Goal: Information Seeking & Learning: Learn about a topic

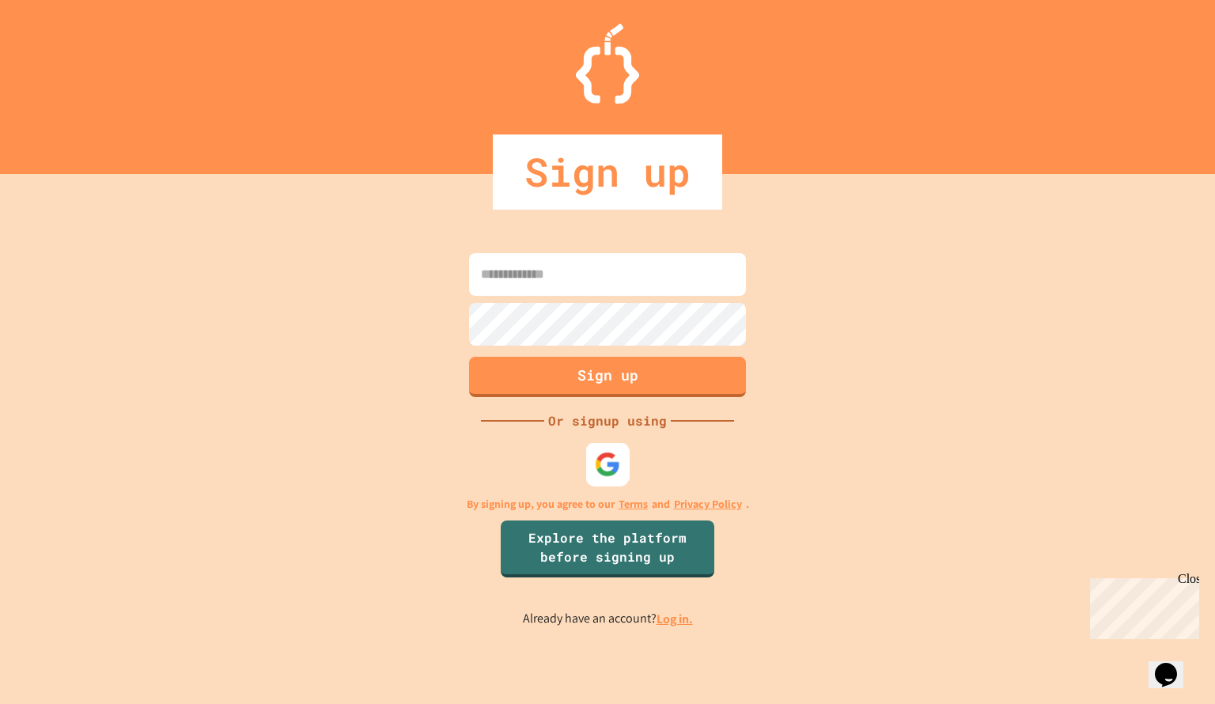
click at [605, 461] on img at bounding box center [608, 465] width 26 height 26
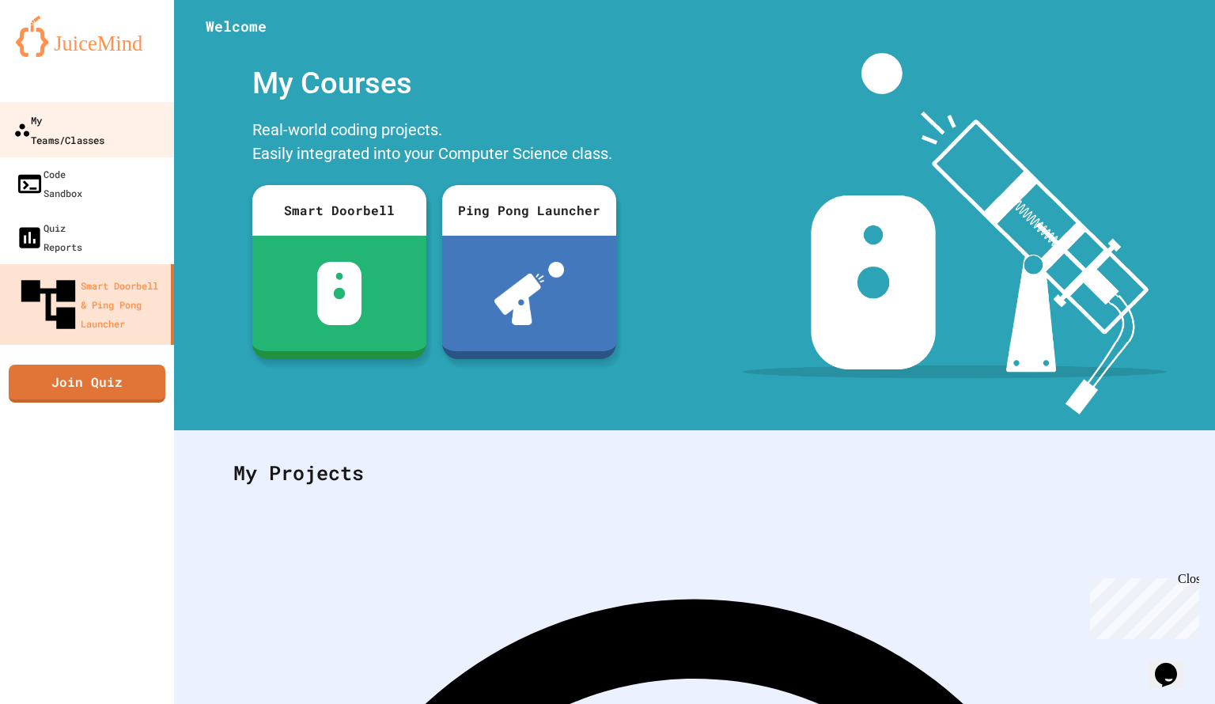
click at [78, 108] on link "My Teams/Classes" at bounding box center [88, 129] width 180 height 55
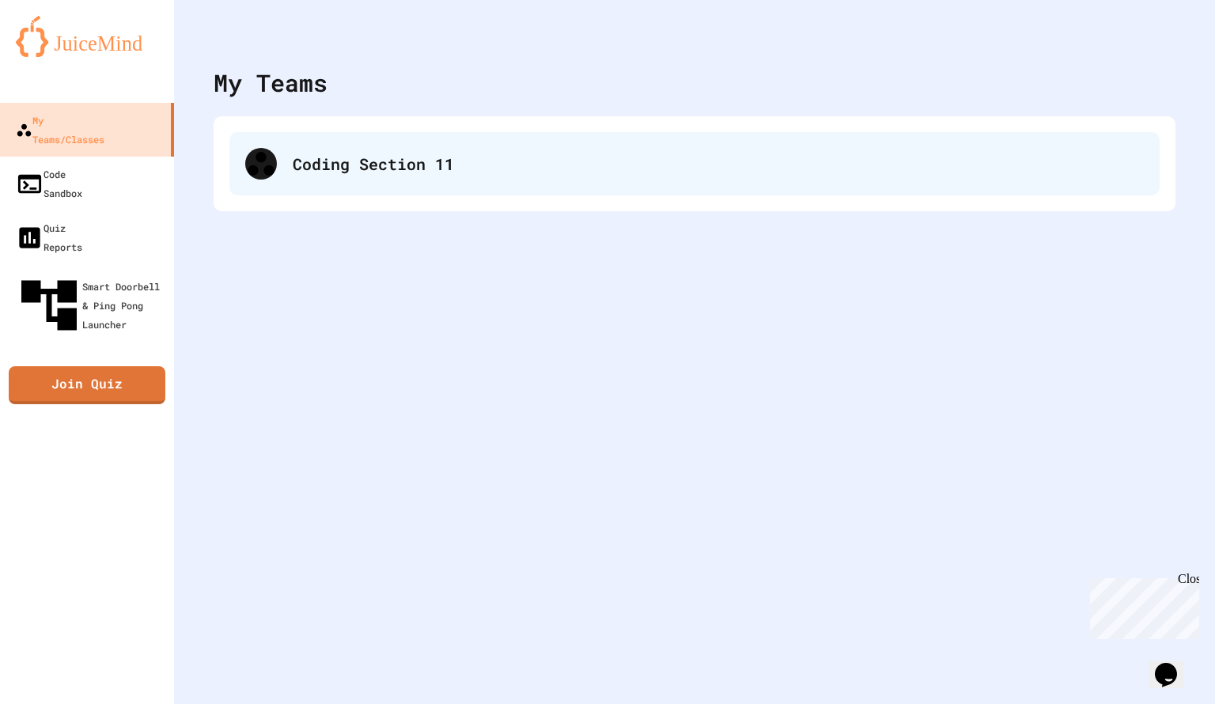
click at [294, 165] on div "Coding Section 11" at bounding box center [718, 164] width 851 height 24
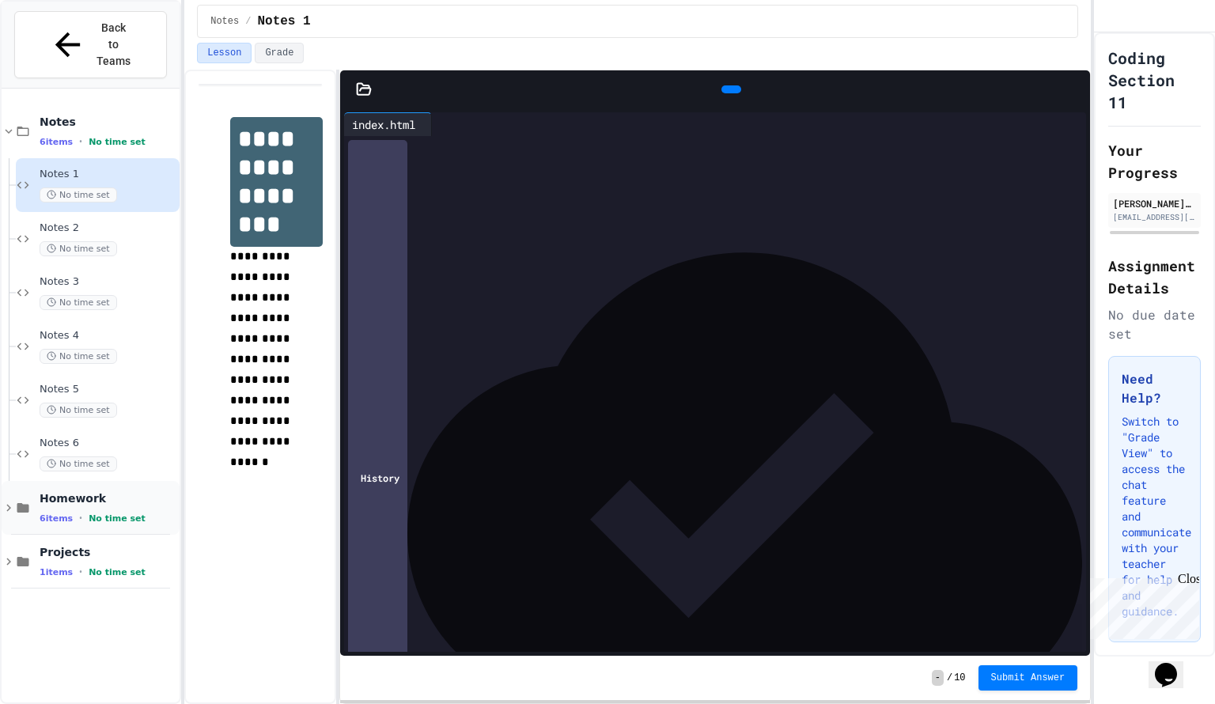
click at [83, 491] on div "Homework 6 items • No time set" at bounding box center [108, 507] width 137 height 33
click at [115, 168] on span "Notes 1" at bounding box center [108, 174] width 137 height 13
click at [98, 115] on div "Notes 6 items • No time set" at bounding box center [108, 131] width 137 height 33
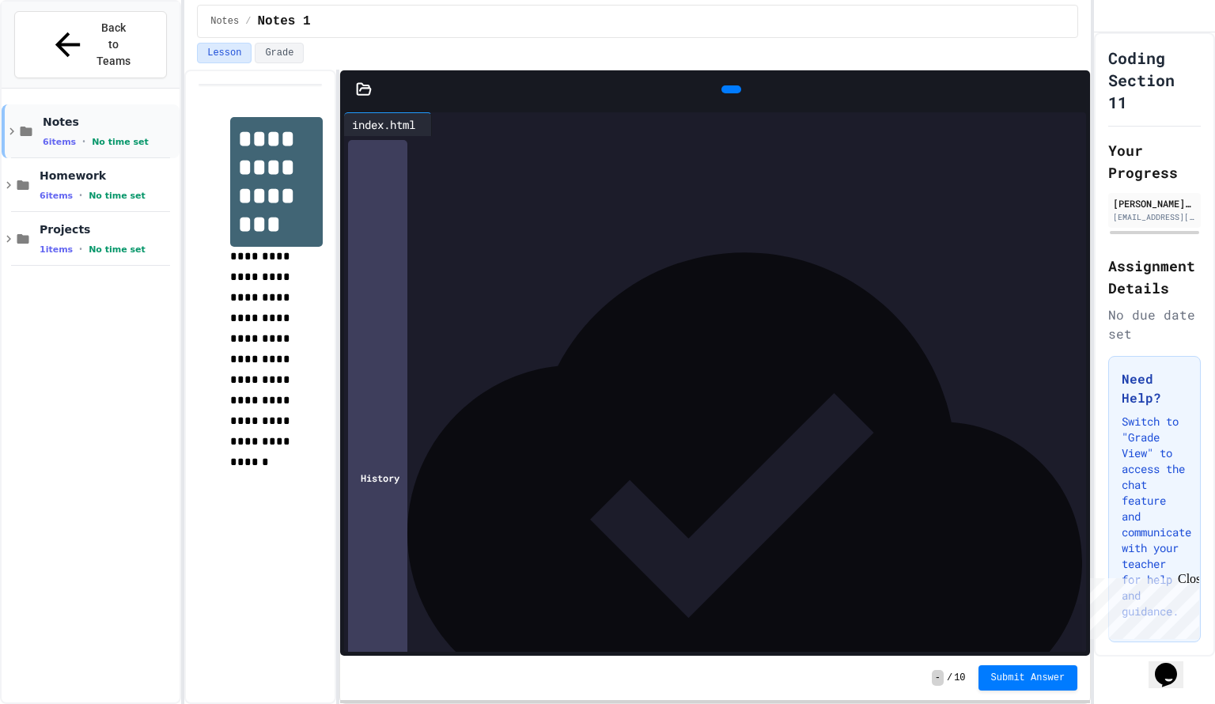
click at [86, 115] on div "Notes 6 items • No time set" at bounding box center [110, 131] width 134 height 33
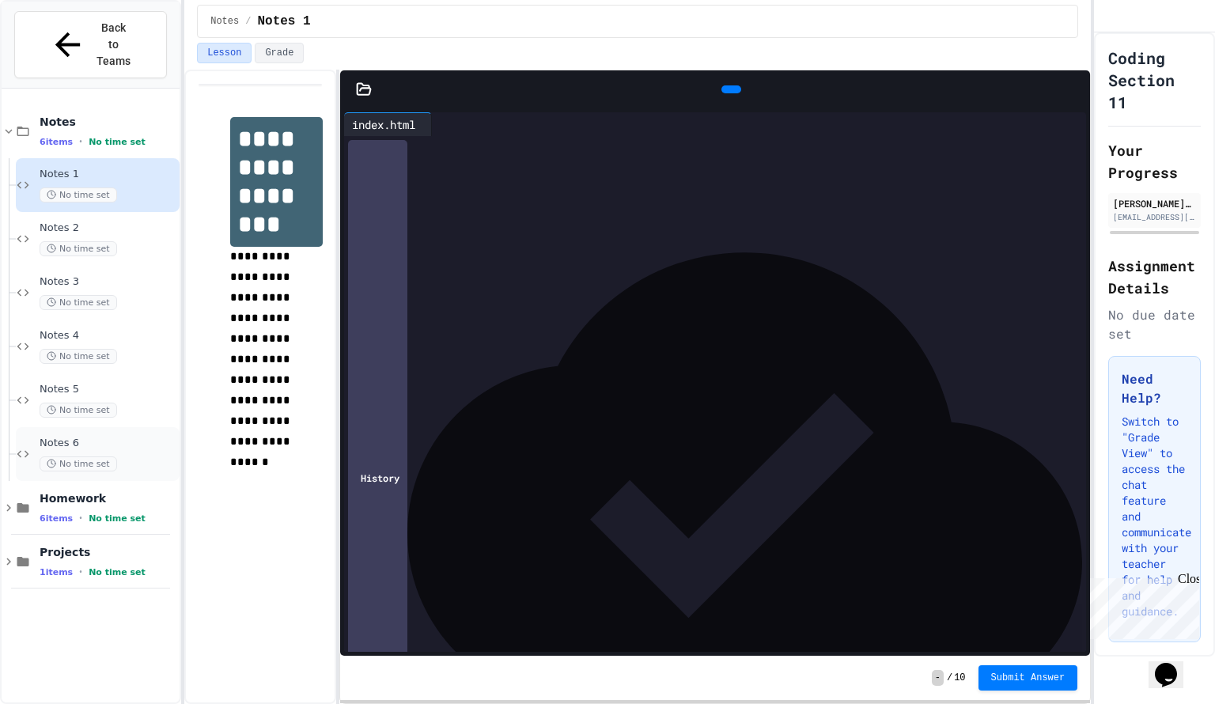
click at [73, 437] on span "Notes 6" at bounding box center [108, 443] width 137 height 13
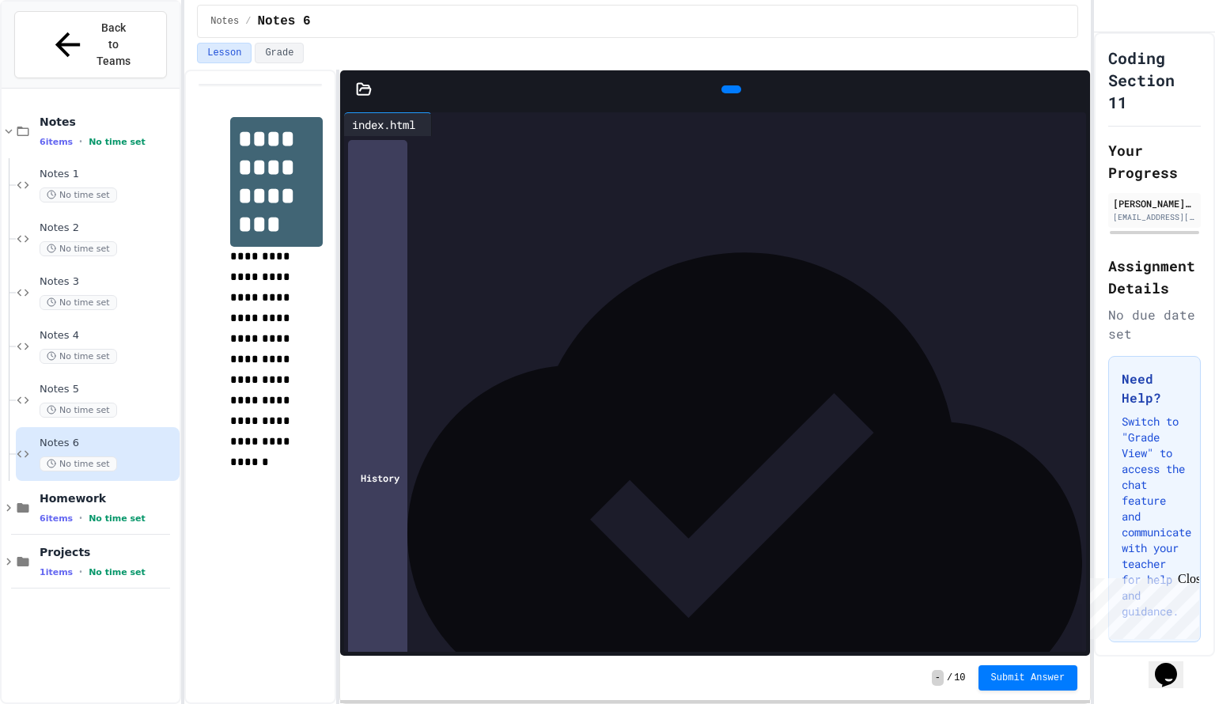
click at [1074, 100] on div at bounding box center [1082, 89] width 16 height 24
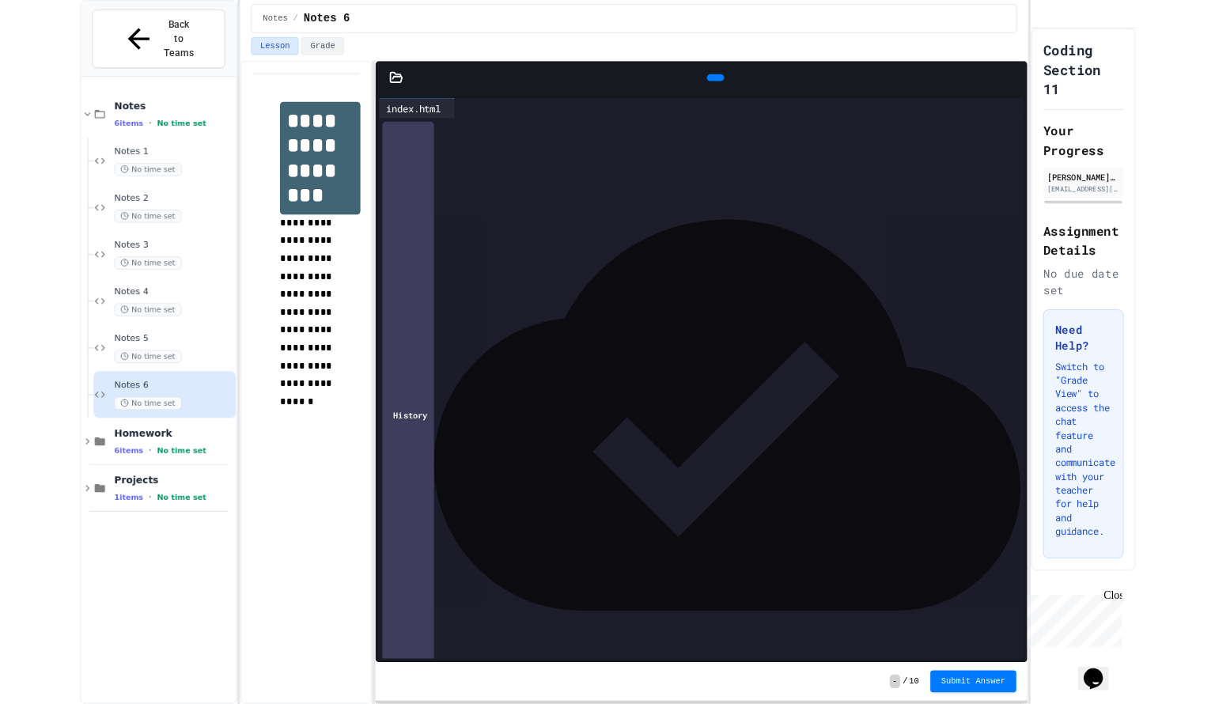
scroll to position [59, 0]
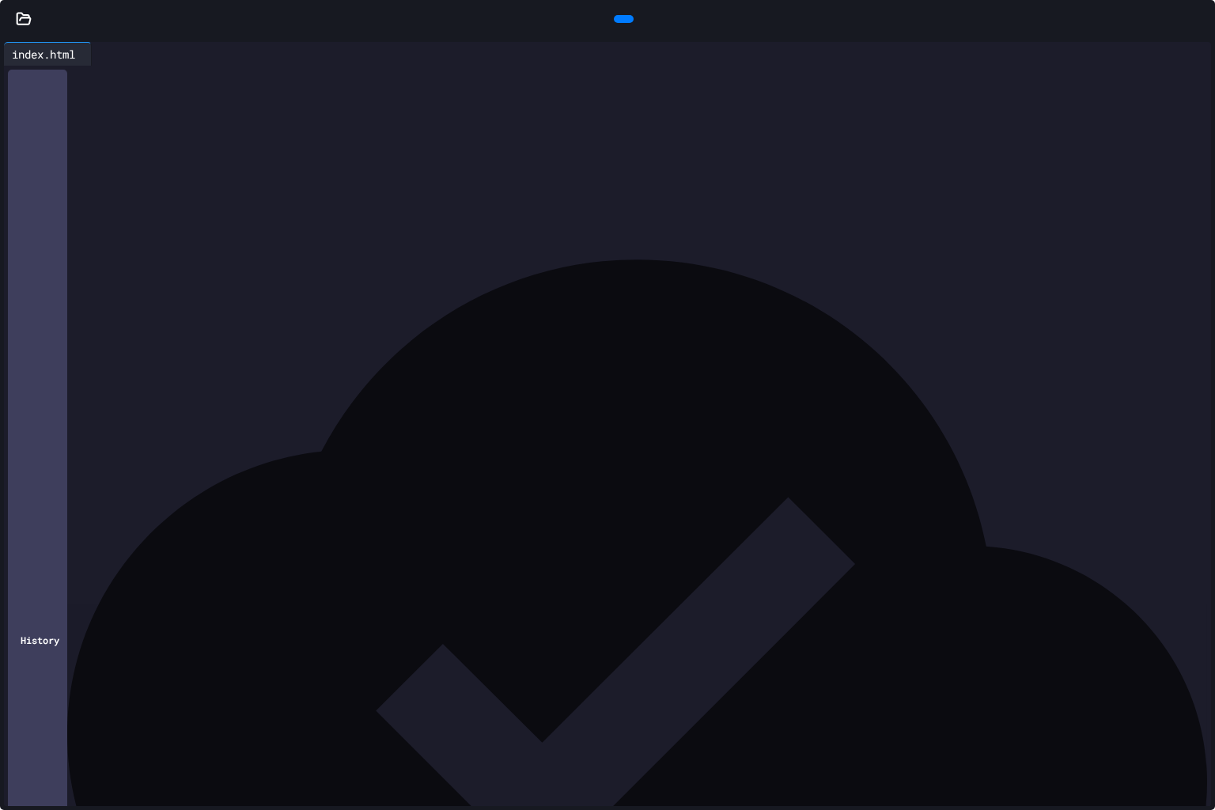
click at [1199, 19] on icon at bounding box center [1199, 19] width 0 height 0
